Goal: Information Seeking & Learning: Learn about a topic

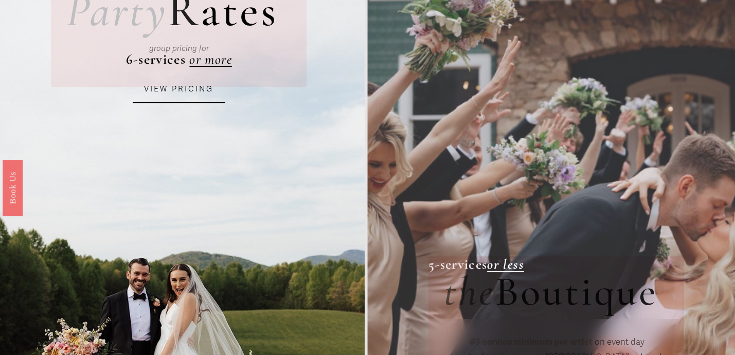
scroll to position [122, 0]
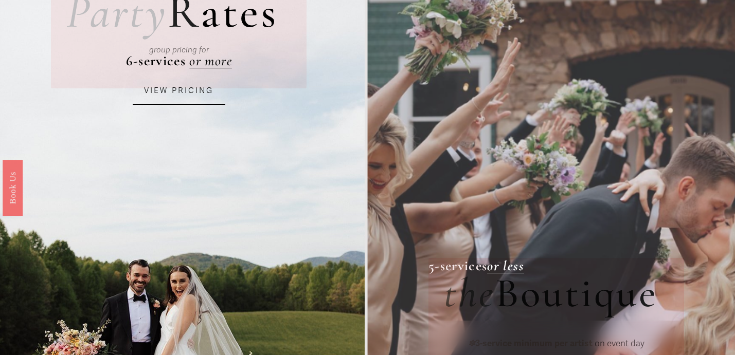
click at [179, 89] on link "VIEW PRICING" at bounding box center [179, 91] width 93 height 28
click at [178, 92] on link "VIEW PRICING" at bounding box center [179, 91] width 93 height 28
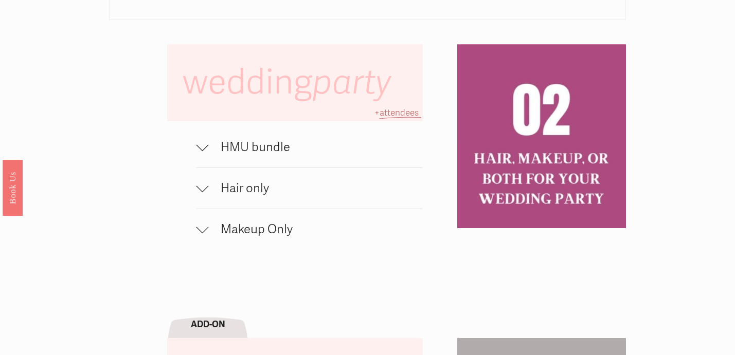
scroll to position [684, 0]
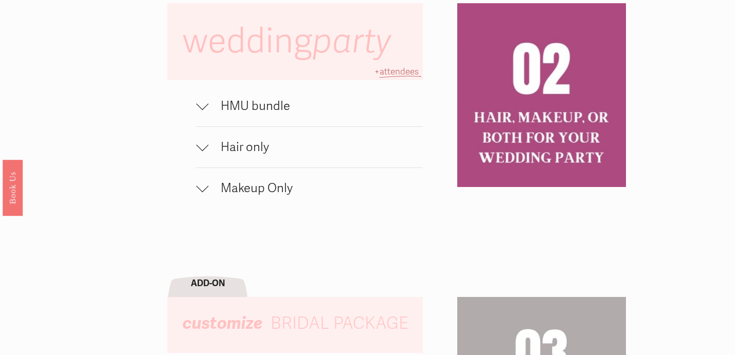
click at [202, 103] on div at bounding box center [202, 104] width 12 height 12
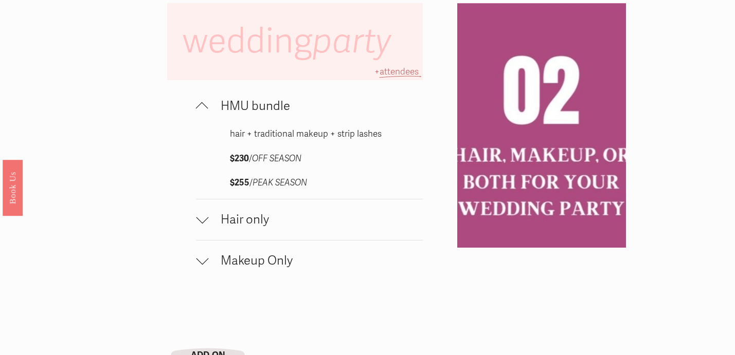
click at [202, 103] on div at bounding box center [202, 108] width 12 height 12
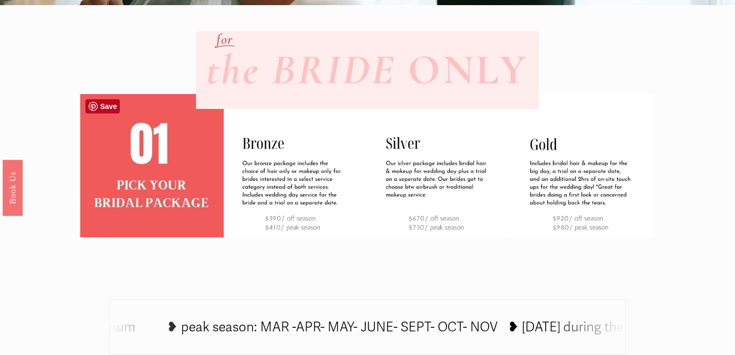
scroll to position [318, 0]
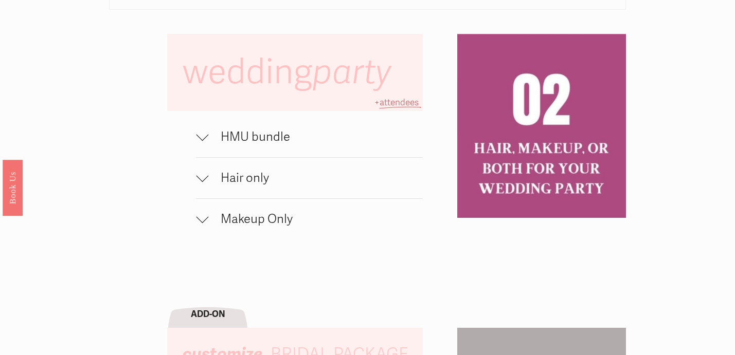
scroll to position [668, 0]
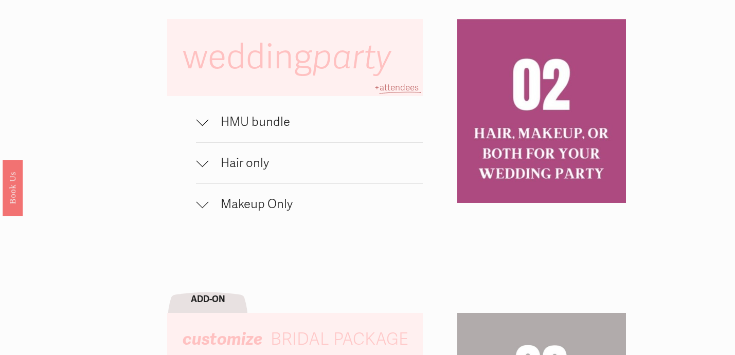
click at [204, 166] on div at bounding box center [202, 163] width 12 height 12
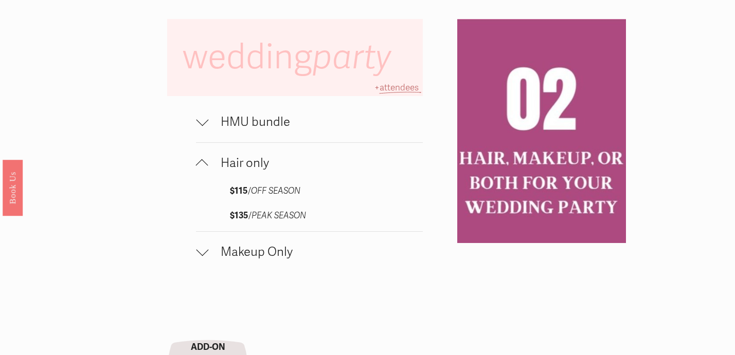
click at [204, 166] on div at bounding box center [202, 165] width 12 height 12
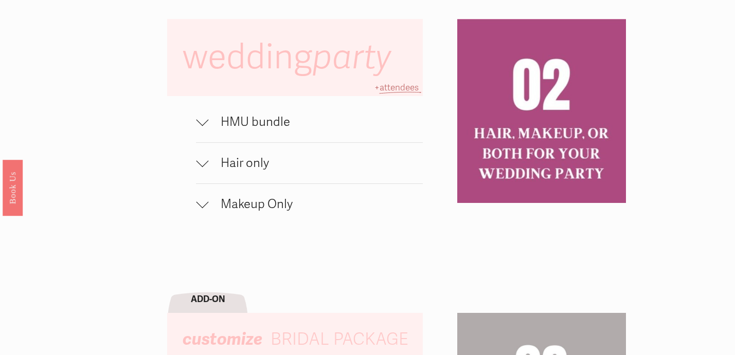
click at [204, 204] on div at bounding box center [202, 202] width 12 height 12
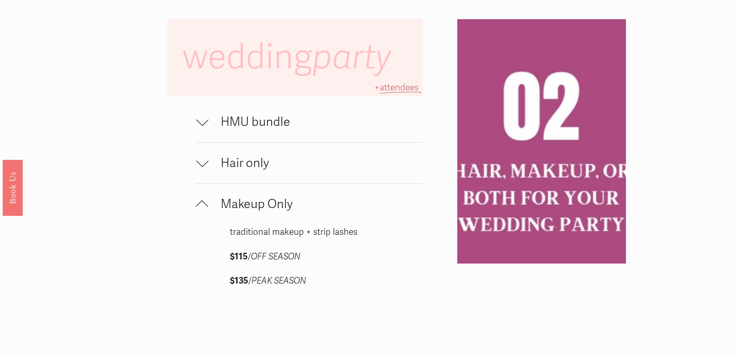
click at [204, 204] on div at bounding box center [202, 207] width 12 height 12
